Goal: Task Accomplishment & Management: Manage account settings

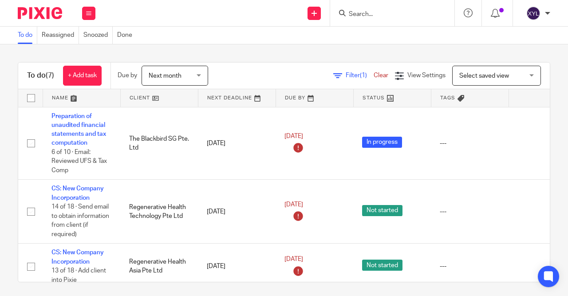
click at [378, 18] on input "Search" at bounding box center [388, 15] width 80 height 8
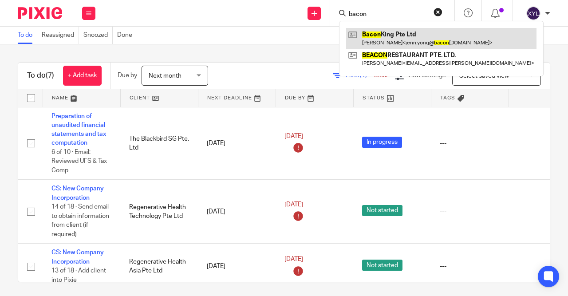
type input "bacon"
click at [388, 39] on link at bounding box center [441, 38] width 190 height 20
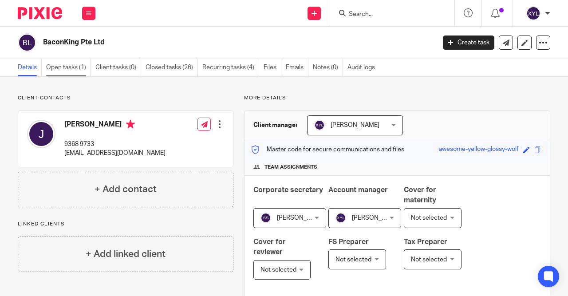
click at [76, 75] on link "Open tasks (1)" at bounding box center [68, 67] width 45 height 17
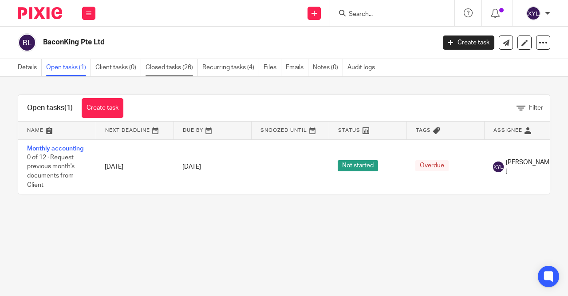
click at [175, 70] on link "Closed tasks (26)" at bounding box center [172, 67] width 52 height 17
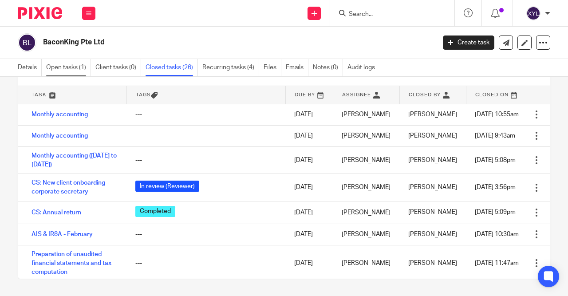
click at [89, 66] on link "Open tasks (1)" at bounding box center [68, 67] width 45 height 17
